Goal: Information Seeking & Learning: Learn about a topic

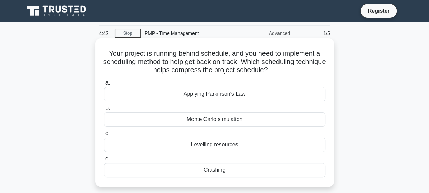
click at [214, 171] on div "Crashing" at bounding box center [214, 170] width 221 height 14
click at [104, 161] on input "d. Crashing" at bounding box center [104, 158] width 0 height 4
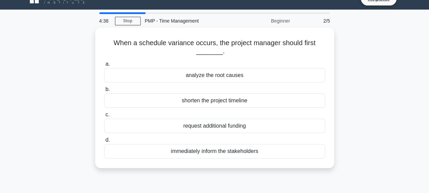
scroll to position [13, 0]
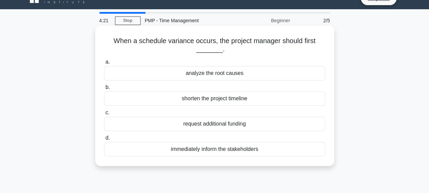
click at [220, 74] on div "analyze the root causes" at bounding box center [214, 73] width 221 height 14
click at [104, 64] on input "a. analyze the root causes" at bounding box center [104, 62] width 0 height 4
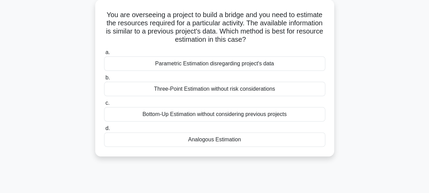
scroll to position [41, 0]
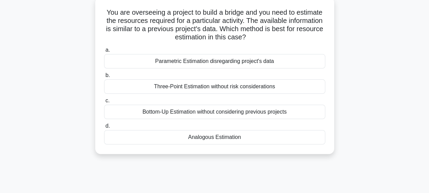
click at [208, 139] on div "Analogous Estimation" at bounding box center [214, 137] width 221 height 14
click at [104, 128] on input "d. Analogous Estimation" at bounding box center [104, 126] width 0 height 4
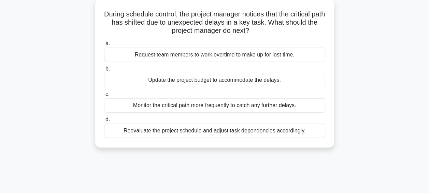
scroll to position [0, 0]
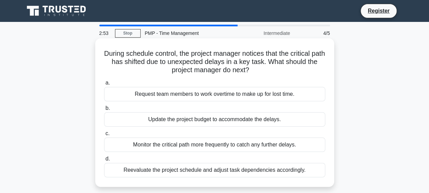
click at [244, 170] on div "Reevaluate the project schedule and adjust task dependencies accordingly." at bounding box center [214, 170] width 221 height 14
click at [104, 161] on input "d. Reevaluate the project schedule and adjust task dependencies accordingly." at bounding box center [104, 158] width 0 height 4
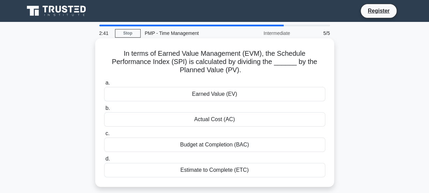
click at [209, 94] on div "Earned Value (EV)" at bounding box center [214, 94] width 221 height 14
click at [104, 85] on input "a. Earned Value (EV)" at bounding box center [104, 83] width 0 height 4
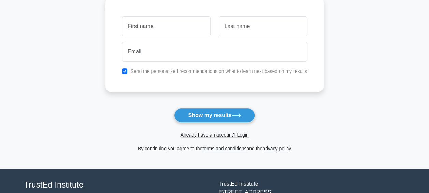
scroll to position [98, 0]
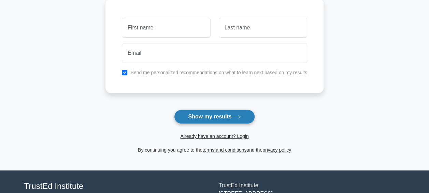
click at [224, 116] on button "Show my results" at bounding box center [214, 116] width 81 height 14
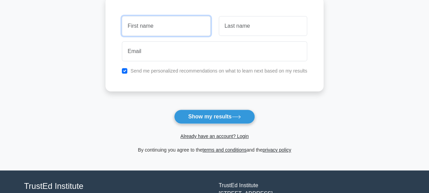
click at [153, 31] on input "text" at bounding box center [166, 26] width 88 height 20
type input "laeticia"
type input "Yovenko"
type input "[EMAIL_ADDRESS][DOMAIN_NAME]"
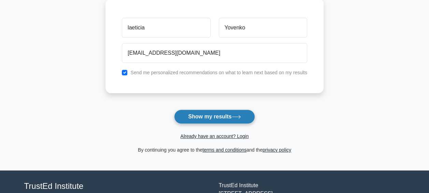
click at [210, 116] on button "Show my results" at bounding box center [214, 116] width 81 height 14
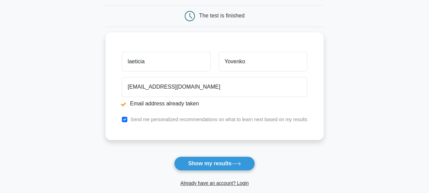
scroll to position [91, 0]
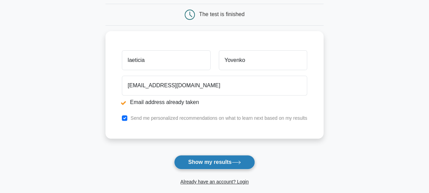
click at [218, 162] on button "Show my results" at bounding box center [214, 162] width 81 height 14
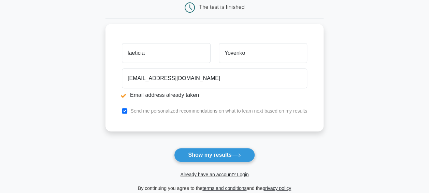
scroll to position [98, 0]
